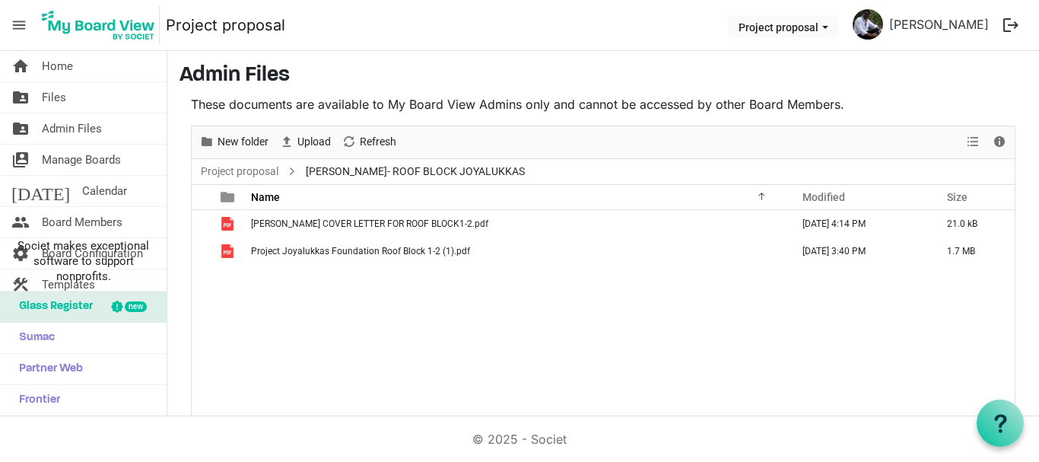
scroll to position [64, 0]
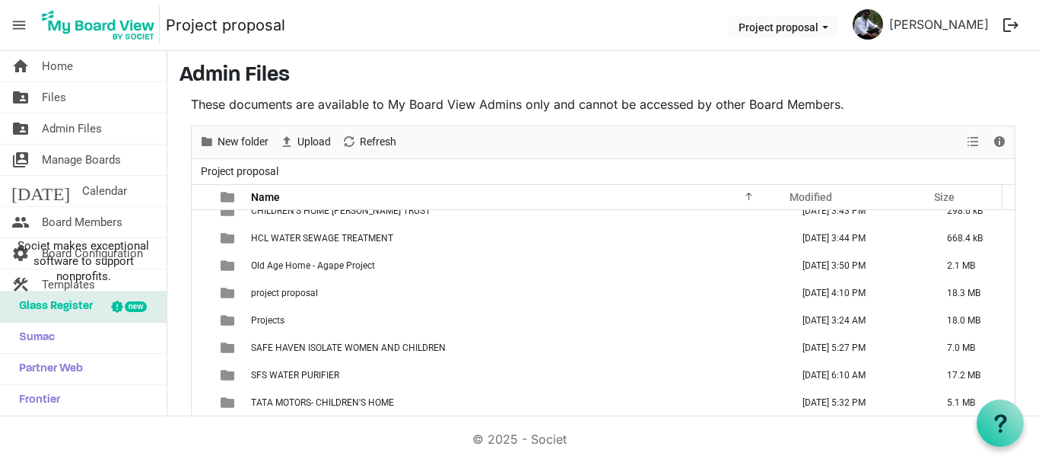
scroll to position [183, 0]
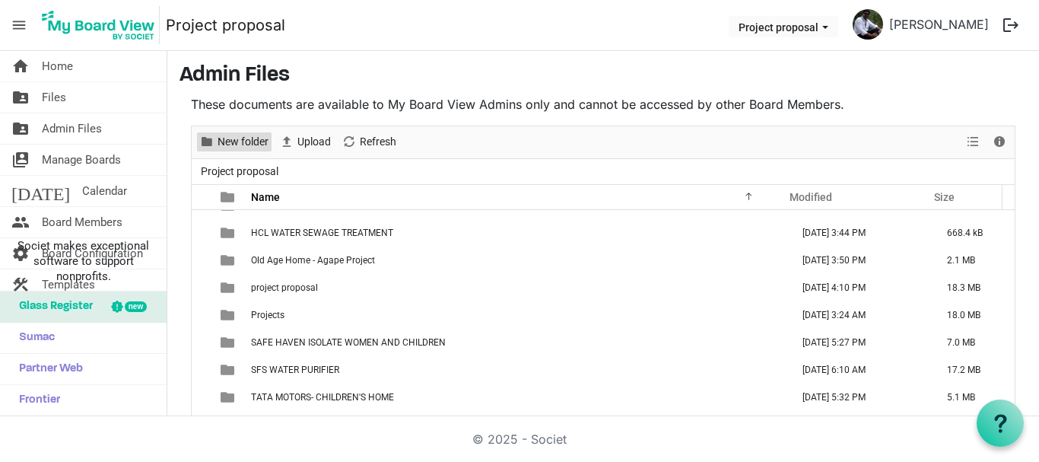
click at [229, 135] on span "New folder" at bounding box center [243, 141] width 54 height 19
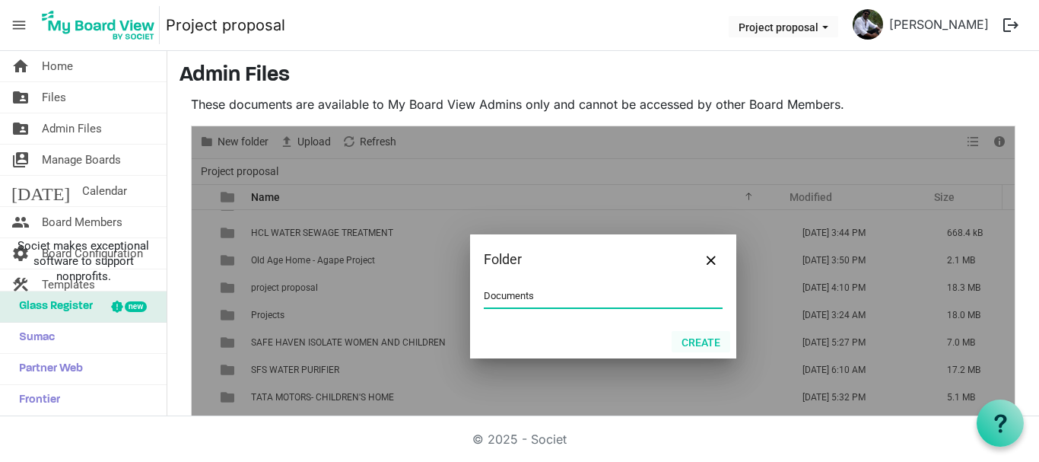
type input "Documents"
click at [699, 337] on button "Create" at bounding box center [701, 341] width 59 height 21
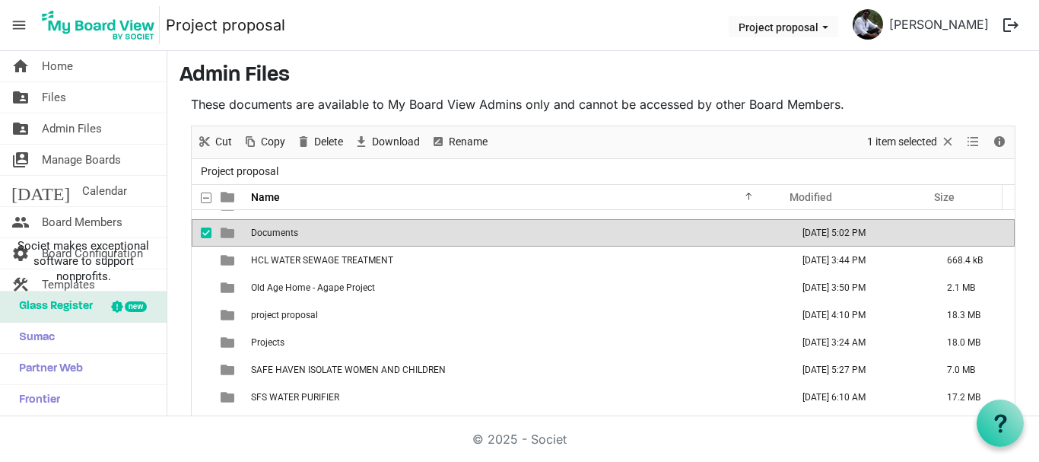
click at [353, 237] on td "Documents" at bounding box center [517, 232] width 540 height 27
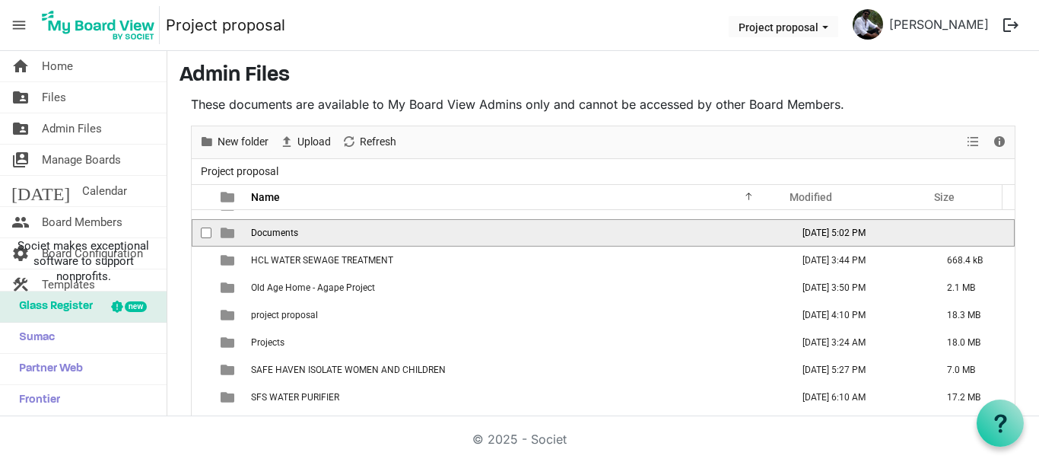
click at [353, 237] on td "Documents" at bounding box center [517, 232] width 540 height 27
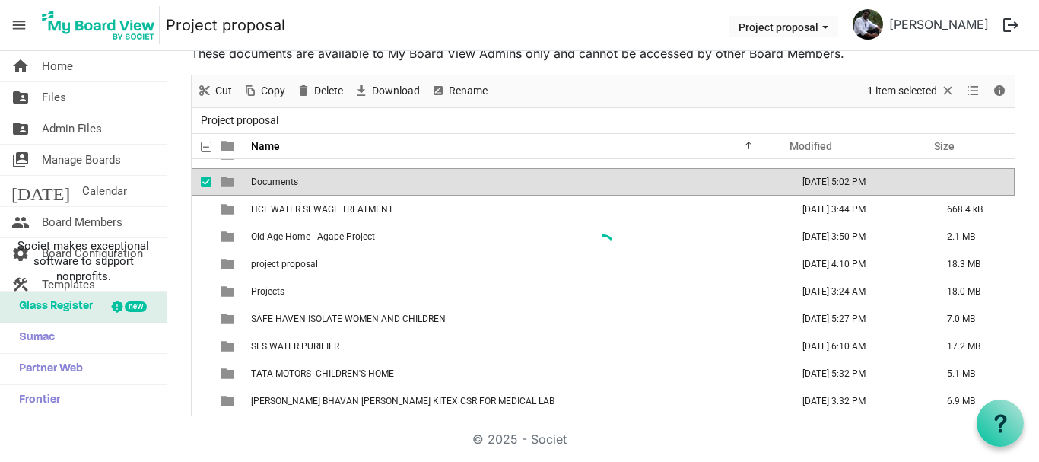
scroll to position [0, 0]
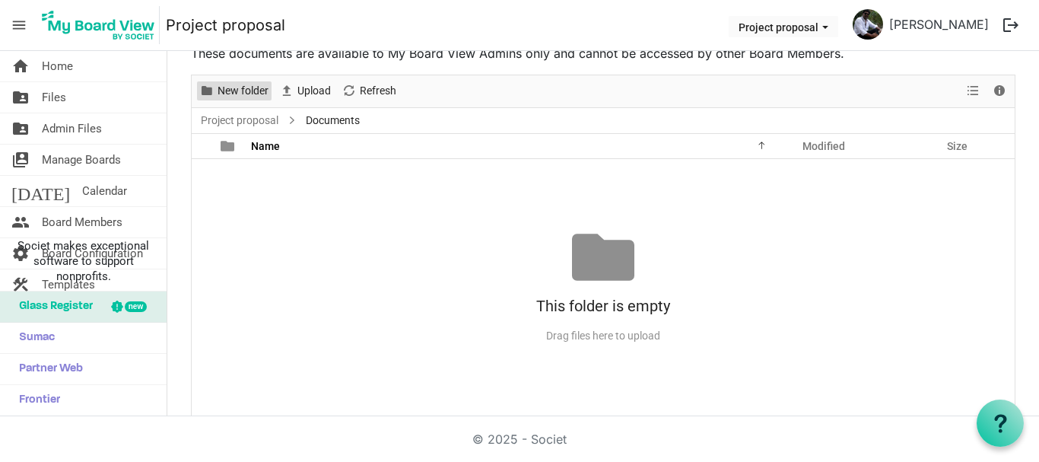
click at [247, 88] on span "New folder" at bounding box center [243, 90] width 54 height 19
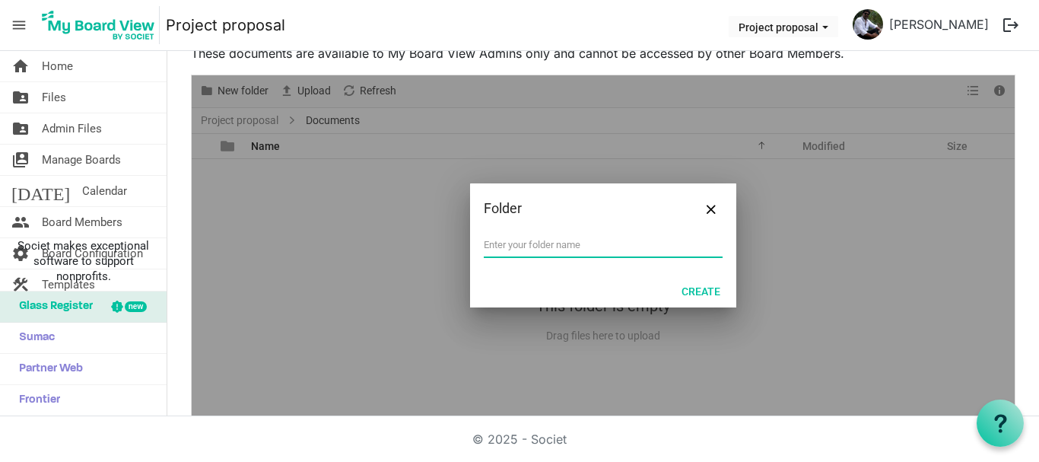
click at [491, 255] on input "text" at bounding box center [603, 245] width 239 height 23
type input "Theresa Bhavan - Painting work"
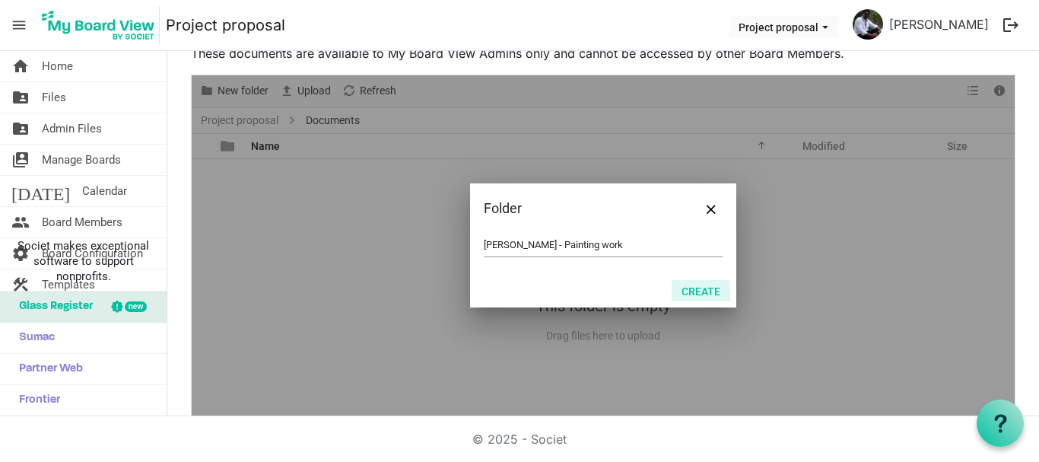
click at [706, 293] on button "Create" at bounding box center [701, 290] width 59 height 21
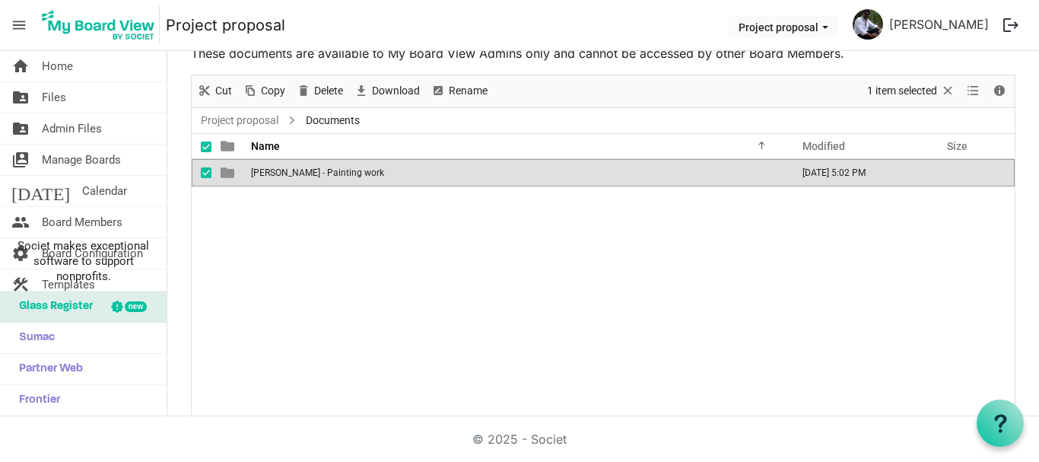
click at [282, 174] on span "Theresa Bhavan - Painting work" at bounding box center [317, 172] width 133 height 11
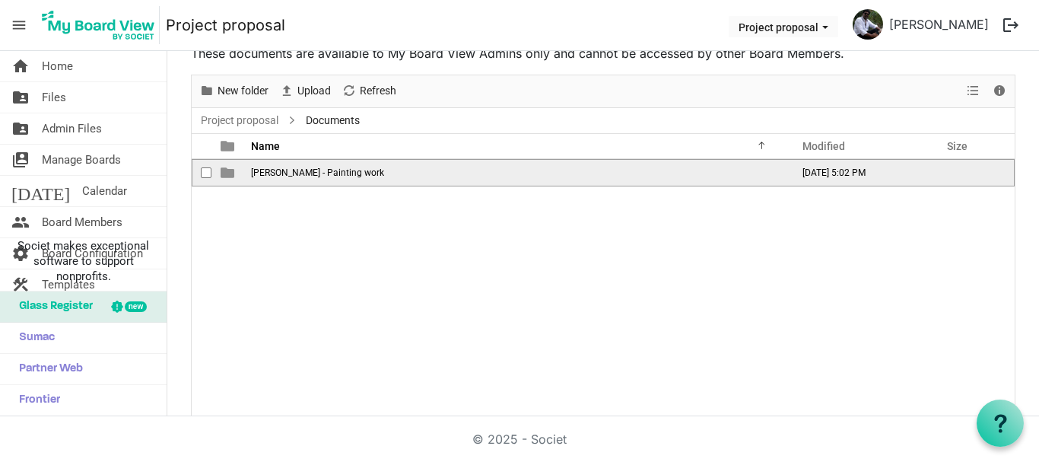
click at [282, 174] on span "Theresa Bhavan - Painting work" at bounding box center [317, 172] width 133 height 11
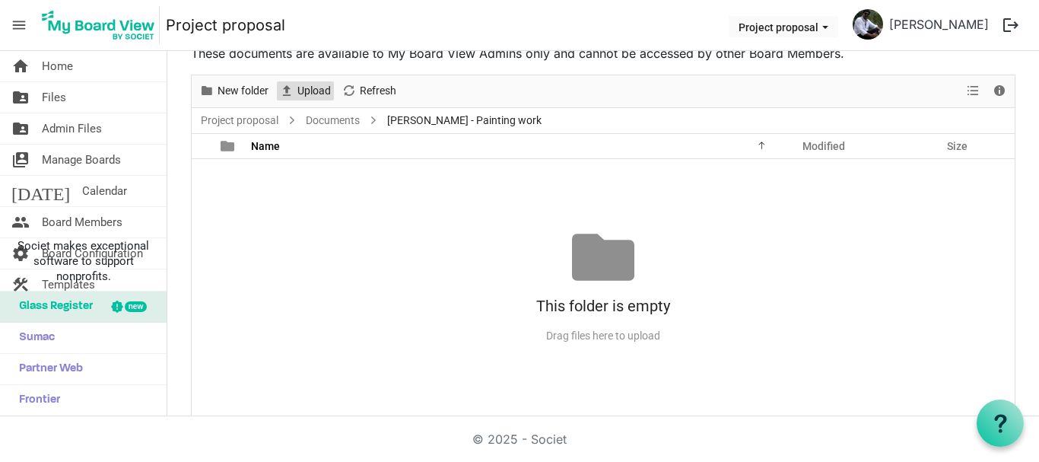
click at [304, 95] on span "Upload" at bounding box center [314, 90] width 37 height 19
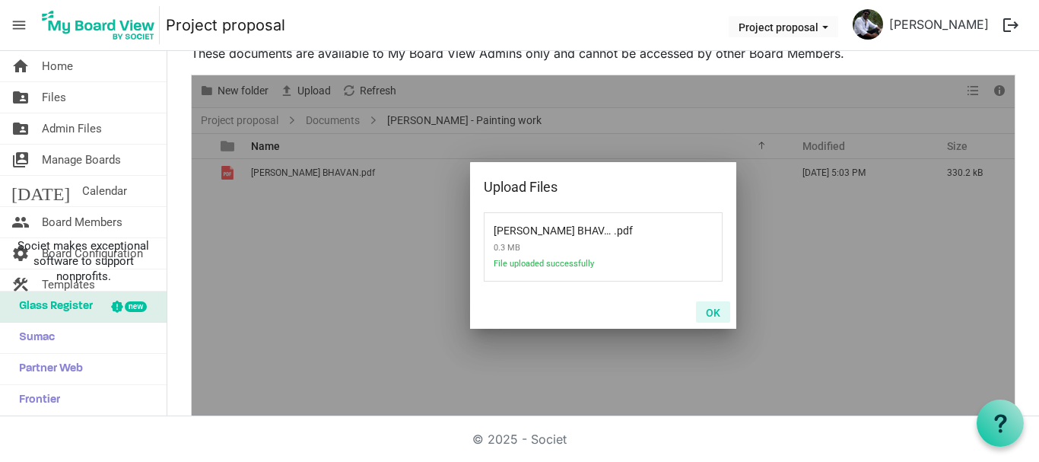
click at [698, 308] on button "OK" at bounding box center [713, 311] width 34 height 21
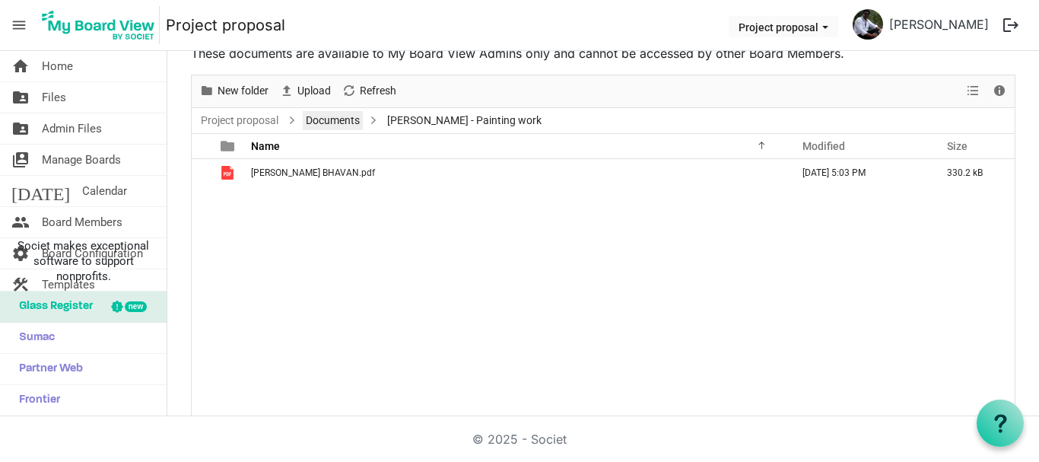
click at [333, 123] on link "Documents" at bounding box center [333, 120] width 60 height 19
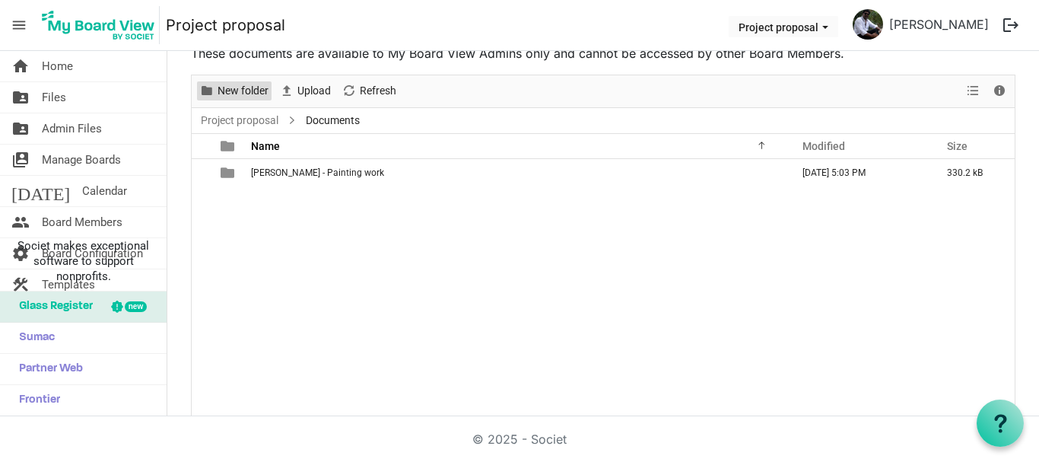
click at [242, 95] on span "New folder" at bounding box center [243, 90] width 54 height 19
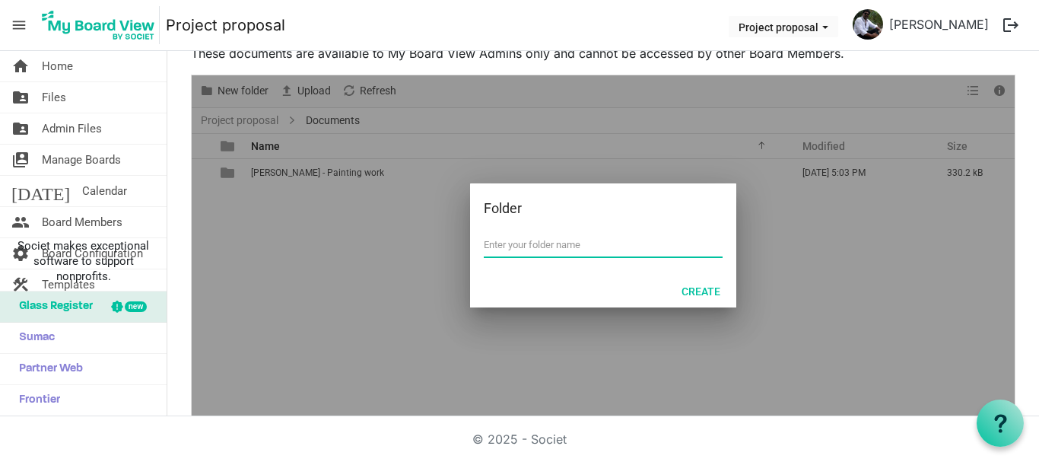
click at [492, 245] on input "text" at bounding box center [603, 245] width 239 height 23
type input "Theresa Bhavan - Roof Block 1-2"
click at [688, 291] on button "Create" at bounding box center [701, 290] width 59 height 21
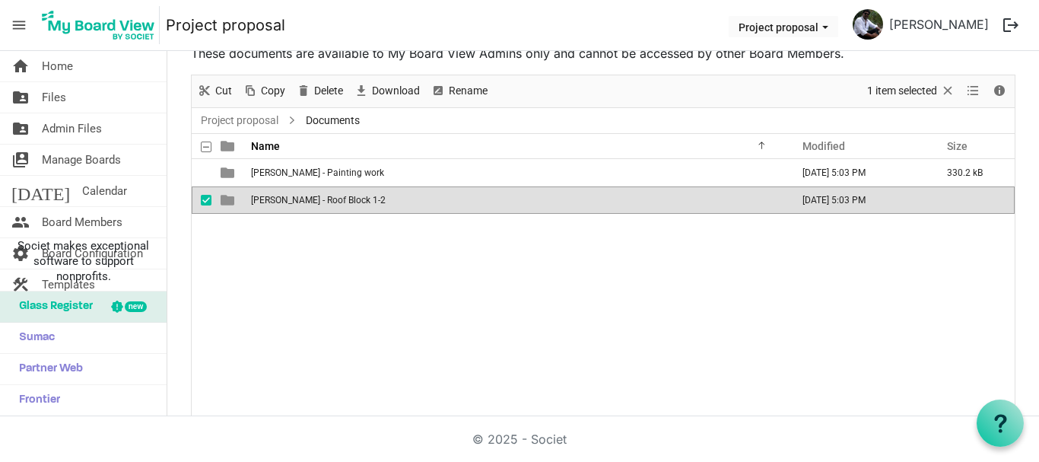
click at [457, 205] on td "Theresa Bhavan - Roof Block 1-2" at bounding box center [517, 199] width 540 height 27
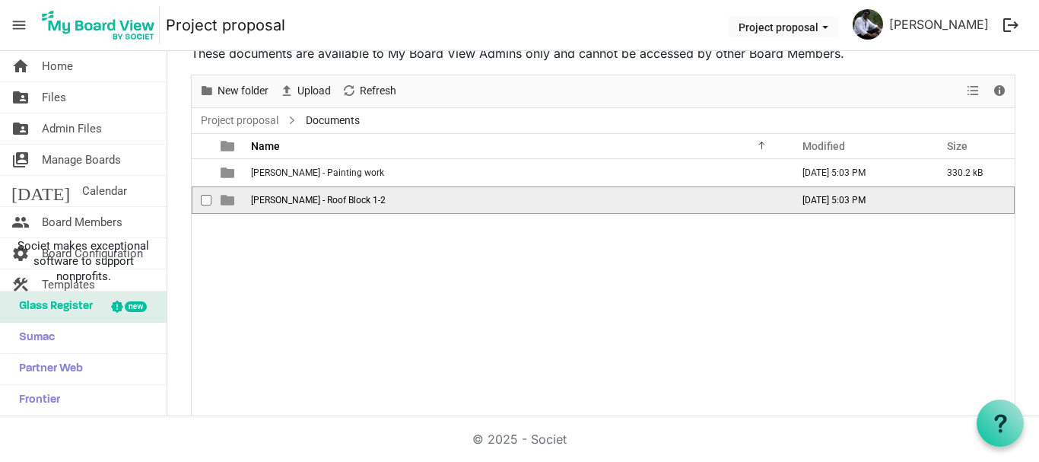
click at [457, 205] on td "Theresa Bhavan - Roof Block 1-2" at bounding box center [517, 199] width 540 height 27
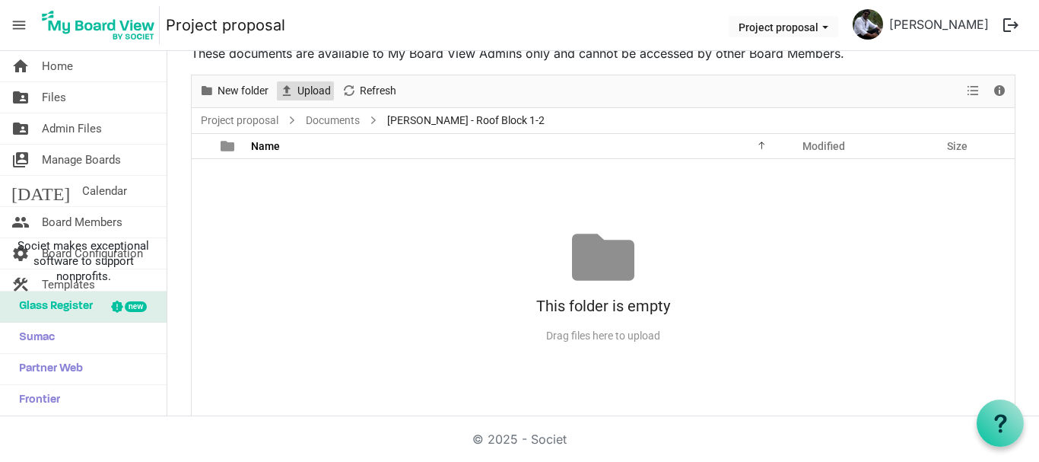
click at [319, 94] on span "Upload" at bounding box center [314, 90] width 37 height 19
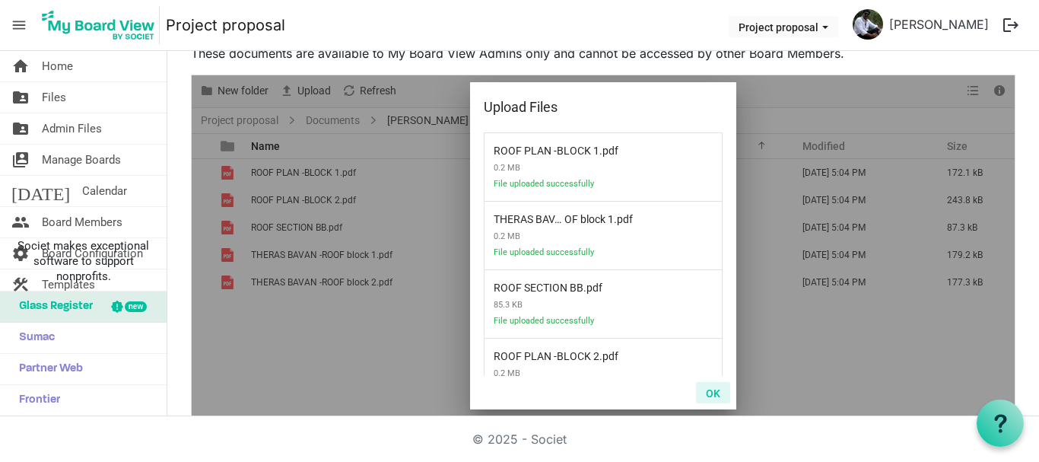
click at [710, 398] on button "OK" at bounding box center [713, 392] width 34 height 21
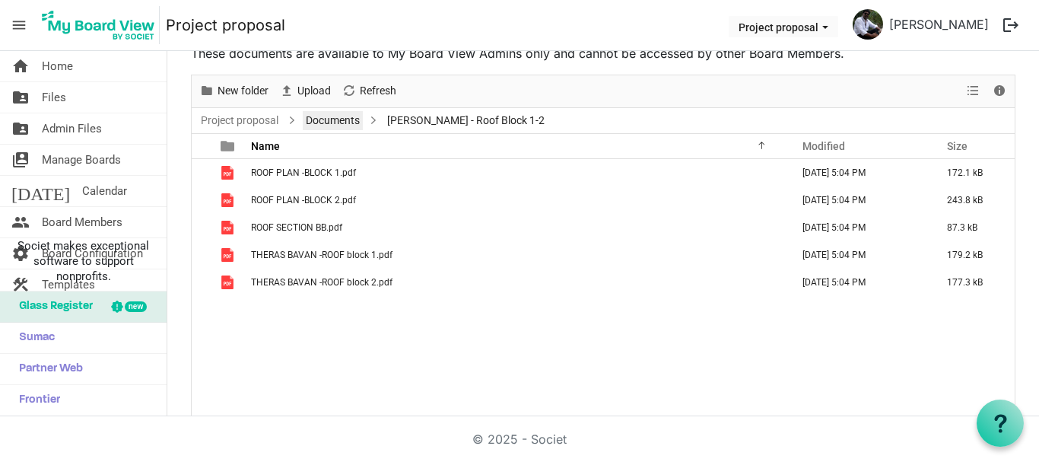
click at [325, 115] on link "Documents" at bounding box center [333, 120] width 60 height 19
